Goal: Task Accomplishment & Management: Manage account settings

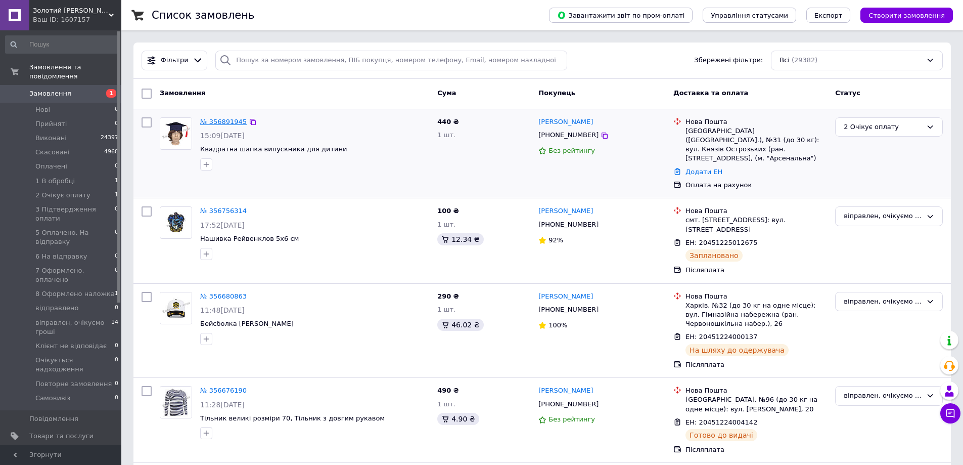
click at [229, 123] on link "№ 356891945" at bounding box center [223, 122] width 47 height 8
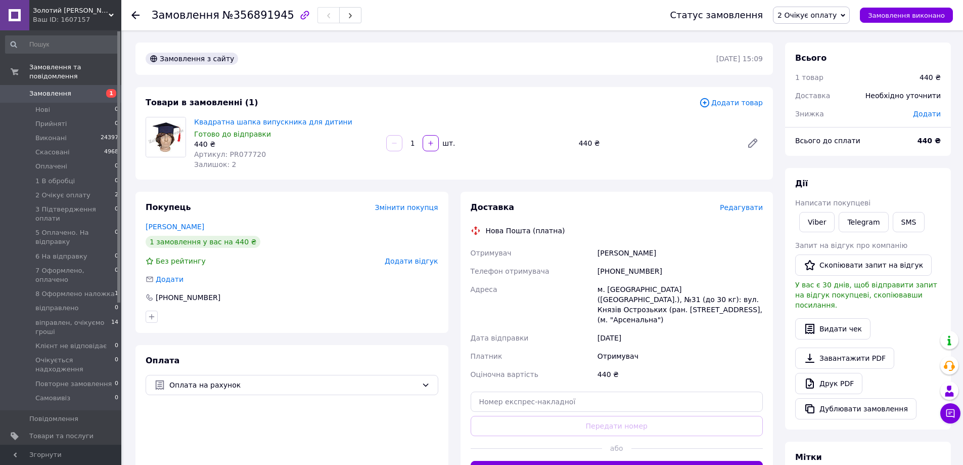
click at [741, 206] on span "Редагувати" at bounding box center [741, 207] width 43 height 8
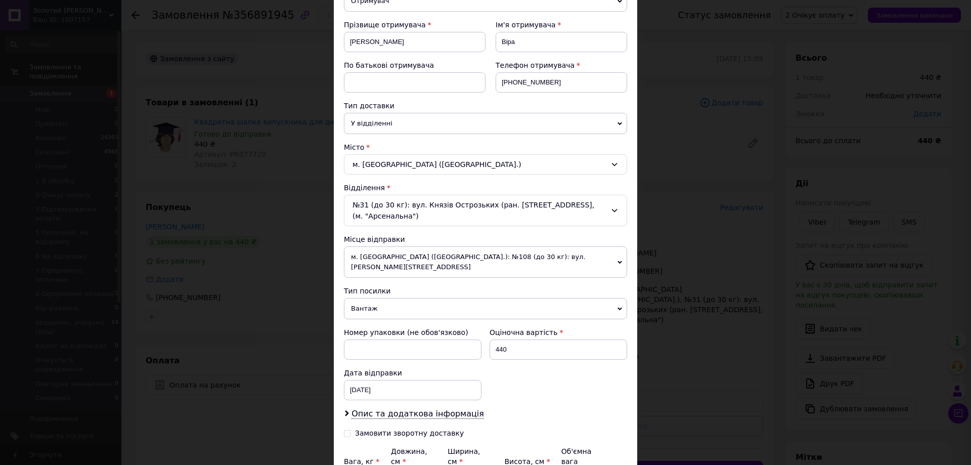
scroll to position [152, 0]
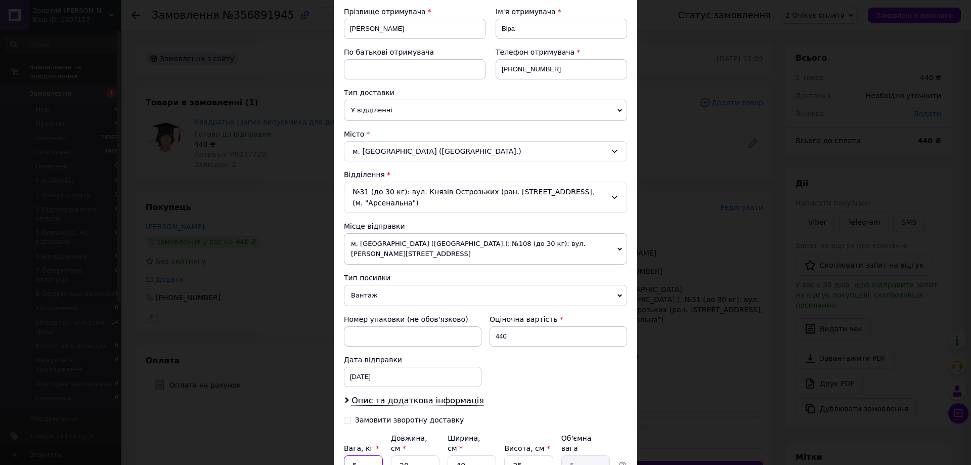
click at [380, 455] on input "5" at bounding box center [363, 465] width 39 height 20
type input "1"
click at [426, 455] on input "20" at bounding box center [415, 465] width 49 height 20
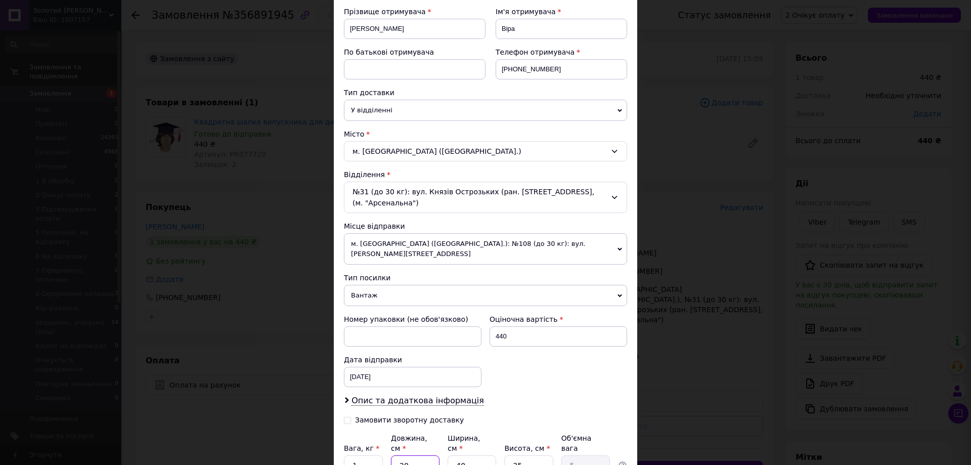
type input "1"
type input "0.25"
type input "10"
type input "2.5"
type input "10"
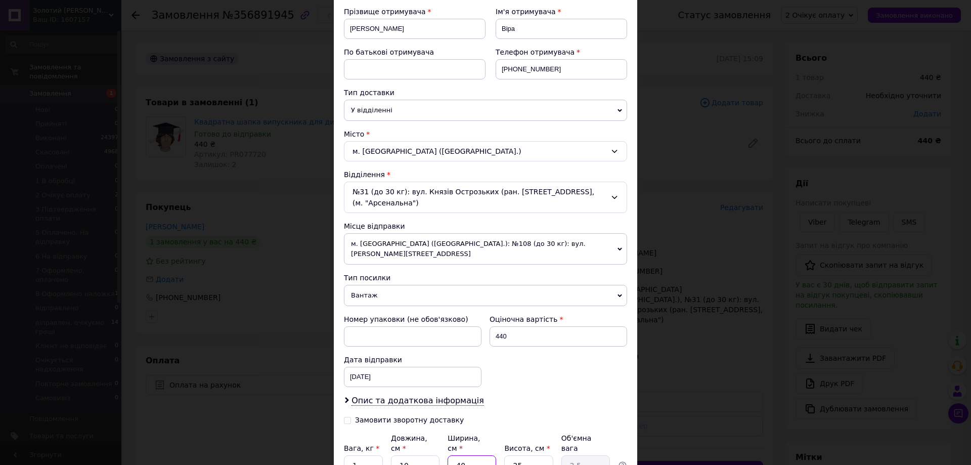
type input "2"
type input "0.13"
type input "20"
type input "1.25"
type input "20"
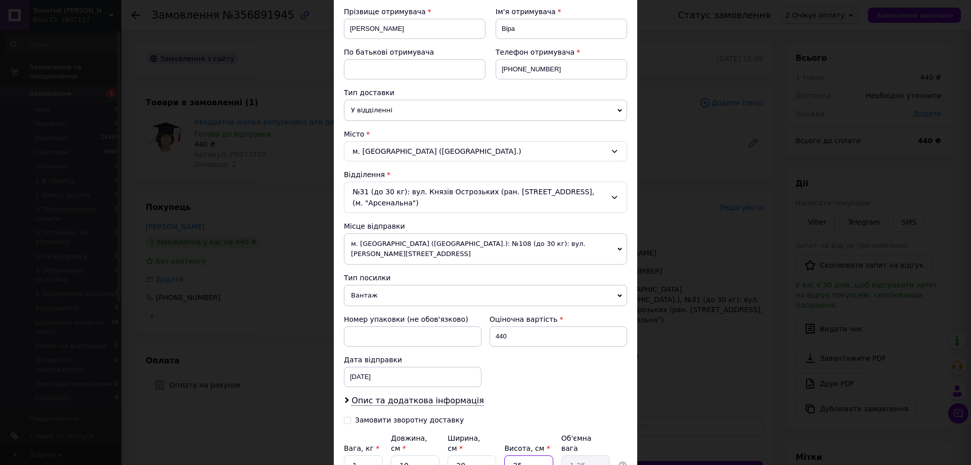
type input "1"
type input "0.1"
type input "10"
type input "0.5"
type input "10"
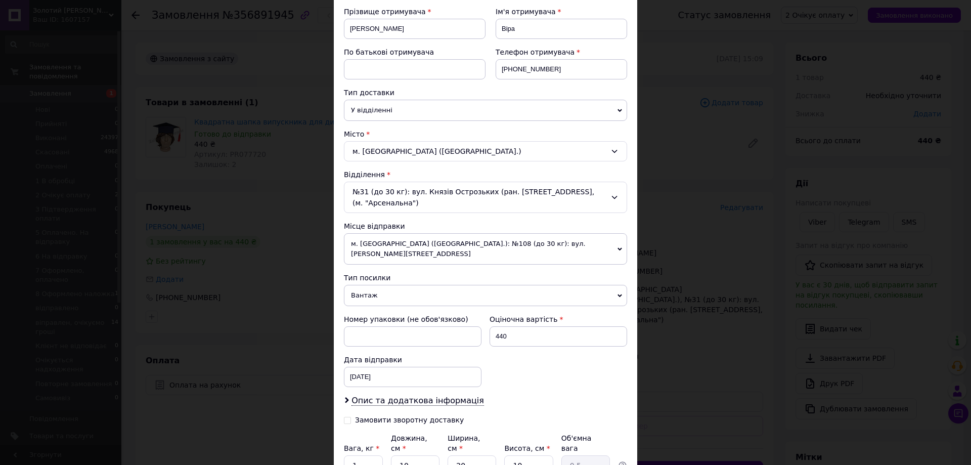
click at [552, 374] on div "Номер упаковки (не обов'язково) Оціночна вартість 440 Дата відправки [DATE] < 2…" at bounding box center [485, 350] width 291 height 81
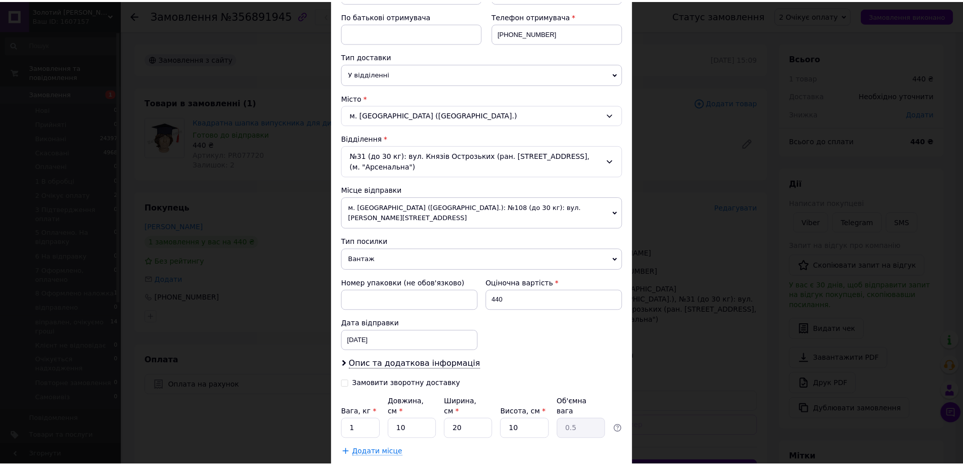
scroll to position [236, 0]
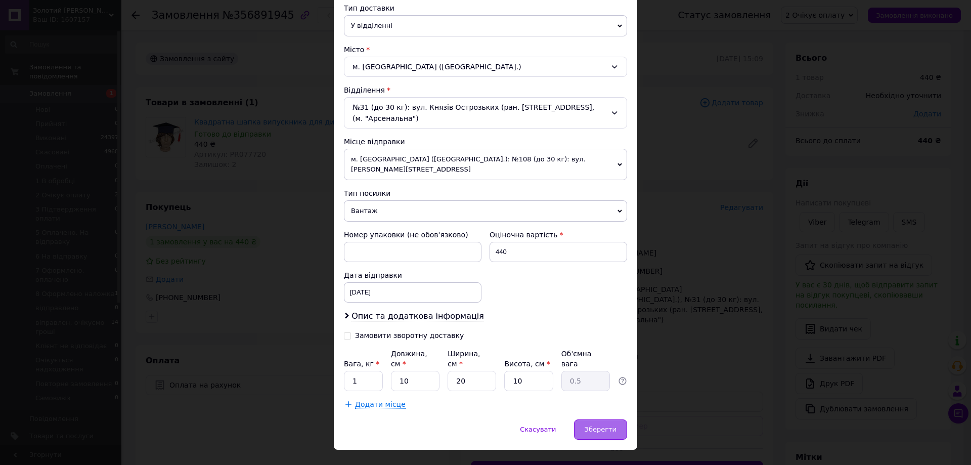
click at [601, 425] on span "Зберегти" at bounding box center [600, 429] width 32 height 8
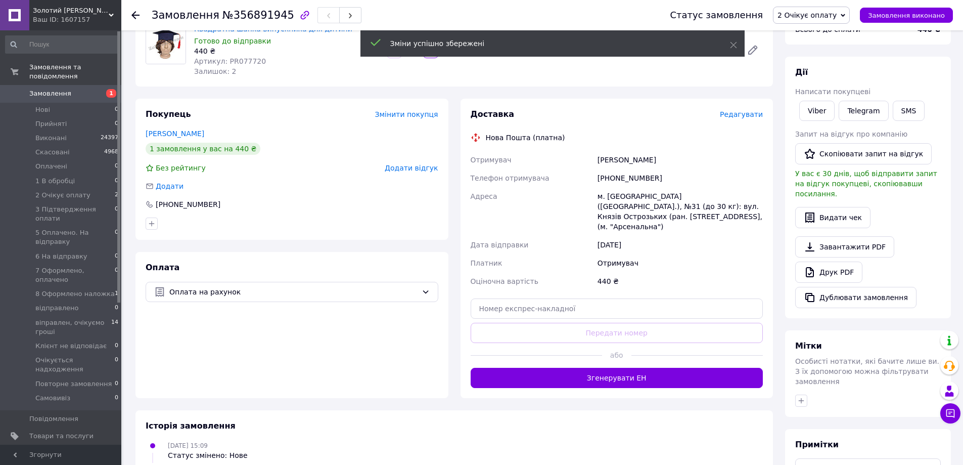
scroll to position [101, 0]
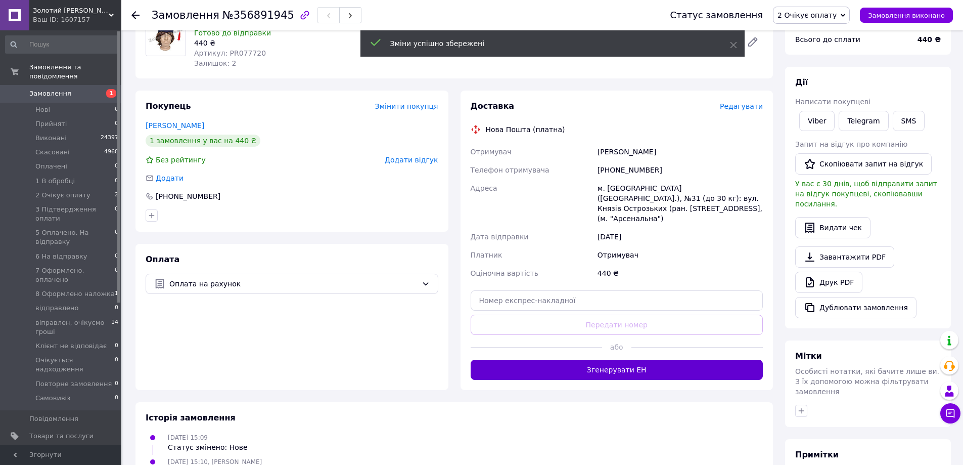
click at [623, 360] on button "Згенерувати ЕН" at bounding box center [617, 369] width 293 height 20
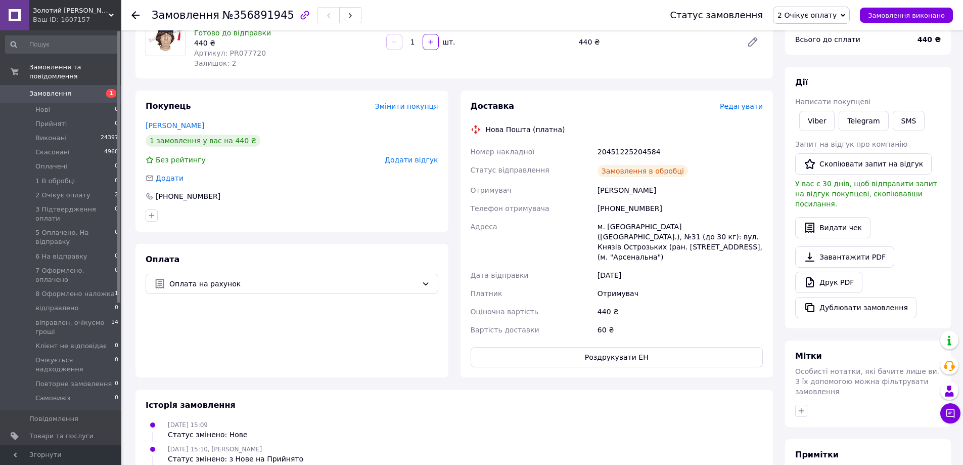
click at [827, 15] on span "2 Очікує оплату" at bounding box center [807, 15] width 59 height 8
click at [842, 59] on li "7 Оформлено, оплачено" at bounding box center [824, 59] width 101 height 15
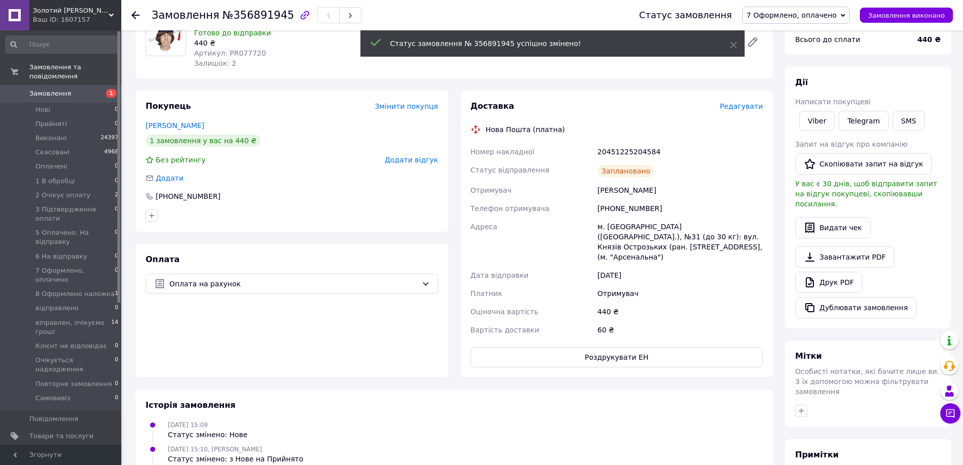
click at [38, 85] on link "Замовлення 1" at bounding box center [62, 93] width 124 height 17
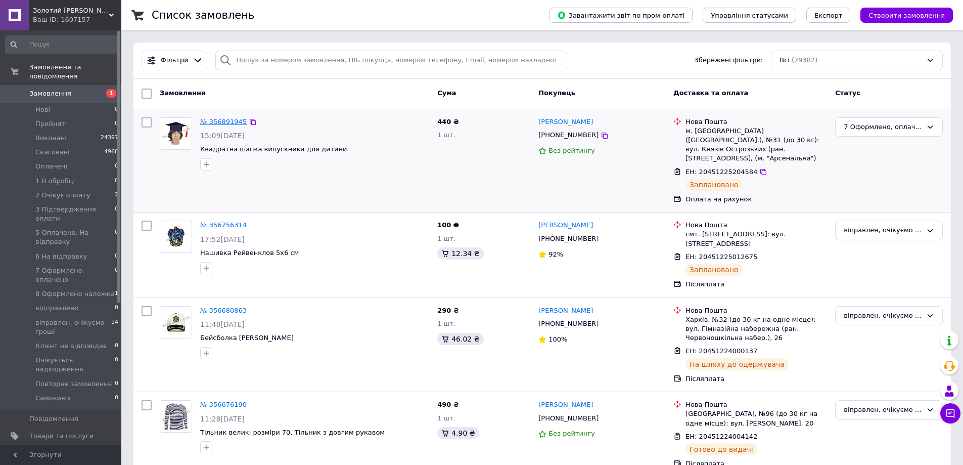
click at [218, 123] on link "№ 356891945" at bounding box center [223, 122] width 47 height 8
